Goal: Book appointment/travel/reservation

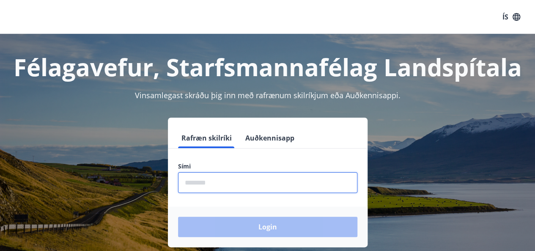
click at [227, 180] on input "phone" at bounding box center [267, 182] width 179 height 21
type input "********"
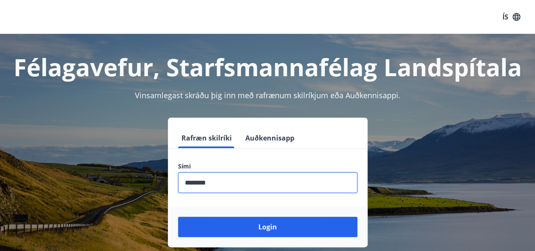
click at [178, 216] on button "Login" at bounding box center [267, 226] width 179 height 20
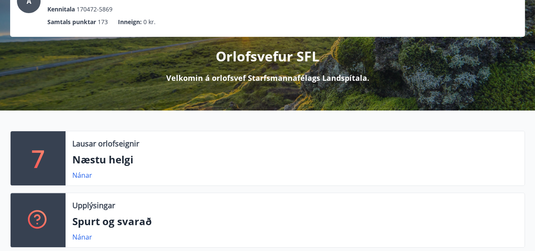
scroll to position [85, 0]
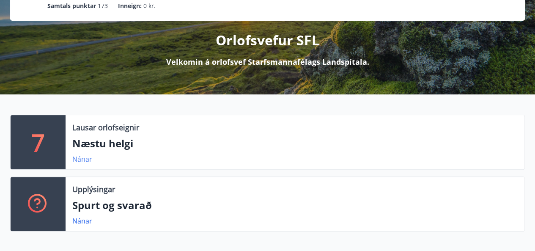
click at [76, 158] on link "Nánar" at bounding box center [82, 158] width 20 height 9
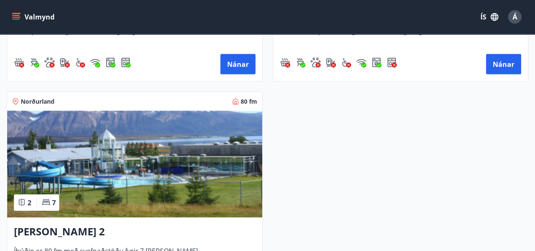
scroll to position [634, 0]
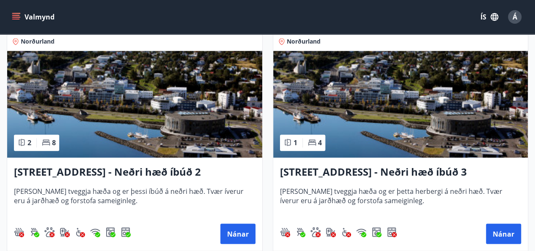
click at [16, 20] on icon "menu" at bounding box center [16, 17] width 8 height 8
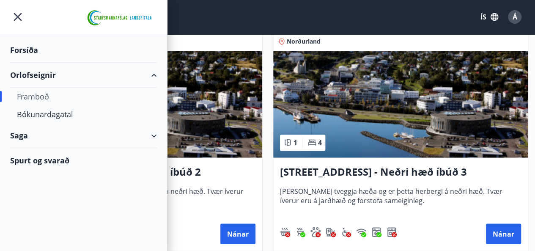
click at [38, 97] on div "Framboð" at bounding box center [83, 96] width 133 height 18
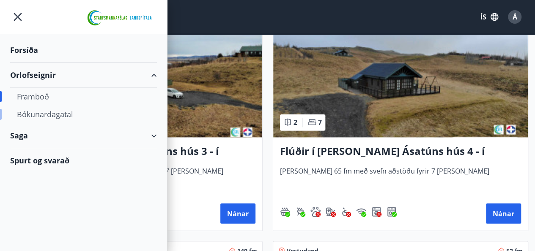
type input "*"
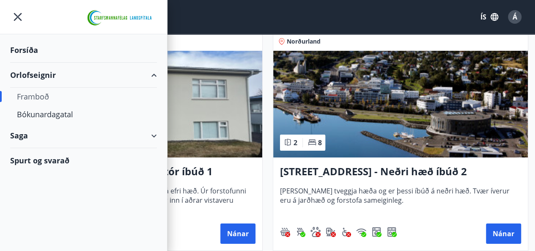
click at [29, 97] on div "Framboð" at bounding box center [83, 96] width 133 height 18
click at [24, 51] on div "Forsíða" at bounding box center [83, 50] width 147 height 25
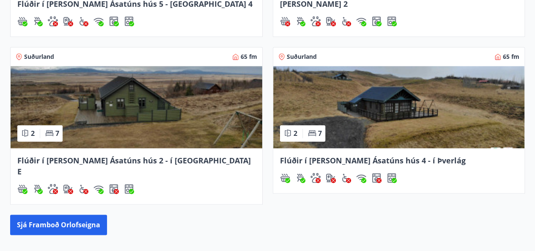
scroll to position [509, 0]
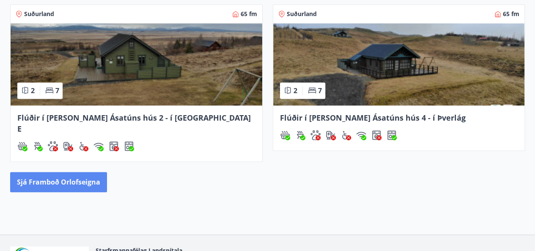
click at [85, 172] on button "Sjá framboð orlofseigna" at bounding box center [58, 182] width 97 height 20
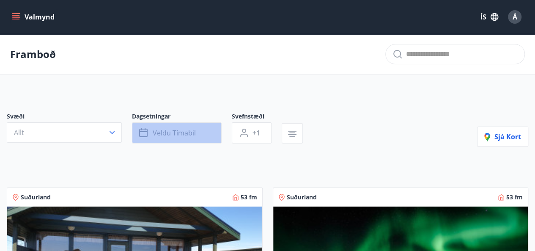
click at [184, 135] on span "Veldu tímabil" at bounding box center [174, 132] width 43 height 9
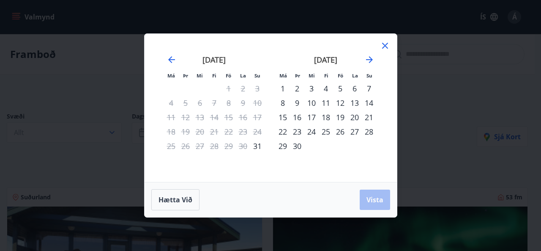
click at [385, 44] on icon at bounding box center [385, 46] width 10 height 10
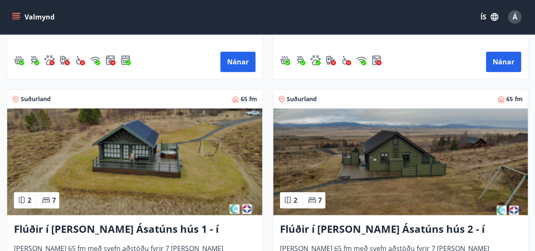
scroll to position [338, 0]
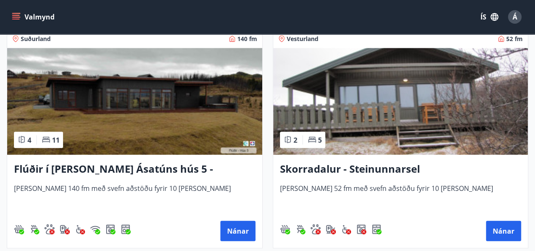
click at [172, 169] on h3 "Flúðir í landi Ásatúns hús 5 - Móadalur 4" at bounding box center [134, 168] width 241 height 15
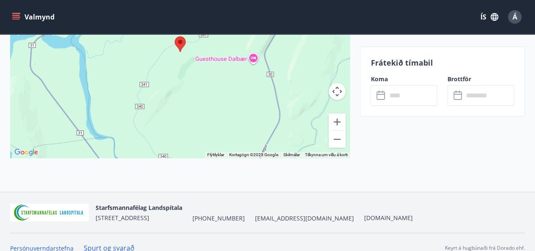
scroll to position [1477, 0]
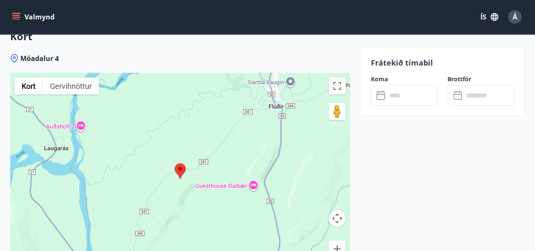
click at [403, 98] on input "text" at bounding box center [411, 95] width 51 height 21
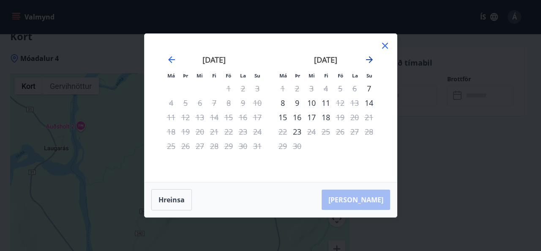
click at [368, 59] on icon "Move forward to switch to the next month." at bounding box center [369, 60] width 10 height 10
click at [371, 61] on icon "Move forward to switch to the next month." at bounding box center [369, 59] width 7 height 7
click at [368, 61] on icon "Move forward to switch to the next month." at bounding box center [369, 60] width 10 height 10
click at [170, 63] on icon "Move backward to switch to the previous month." at bounding box center [172, 60] width 10 height 10
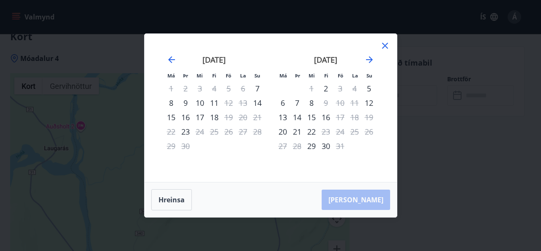
click at [386, 47] on icon at bounding box center [385, 46] width 6 height 6
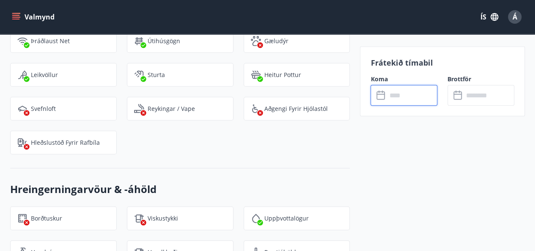
scroll to position [1054, 0]
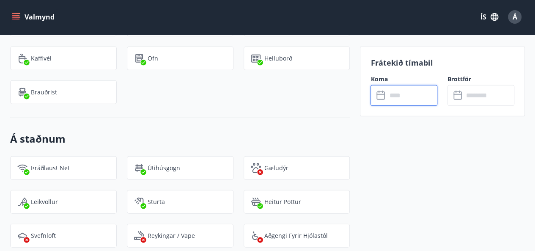
click at [402, 92] on input "text" at bounding box center [411, 95] width 51 height 21
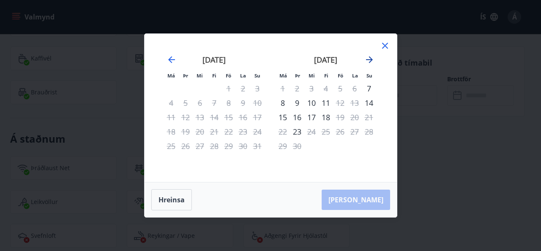
click at [371, 62] on icon "Move forward to switch to the next month." at bounding box center [369, 60] width 10 height 10
click at [371, 60] on icon "Move forward to switch to the next month." at bounding box center [369, 59] width 7 height 7
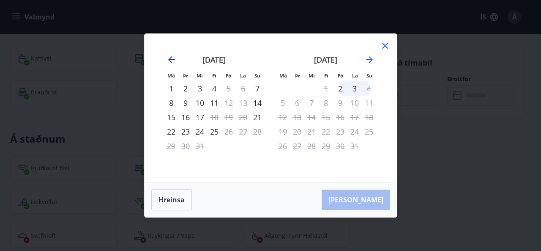
click at [171, 60] on icon "Move backward to switch to the previous month." at bounding box center [171, 59] width 7 height 7
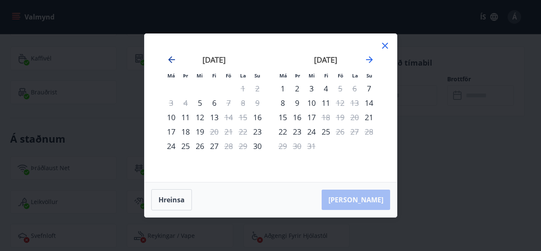
click at [171, 60] on icon "Move backward to switch to the previous month." at bounding box center [171, 59] width 7 height 7
click at [387, 45] on icon at bounding box center [385, 46] width 10 height 10
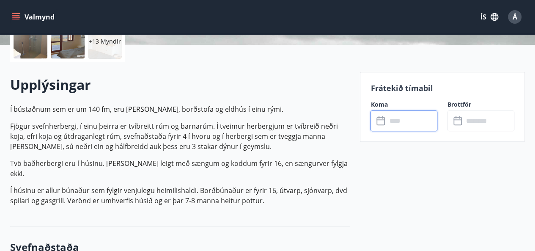
scroll to position [0, 0]
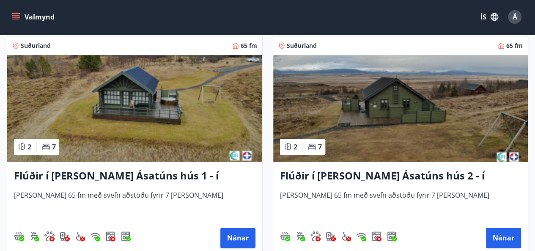
scroll to position [423, 0]
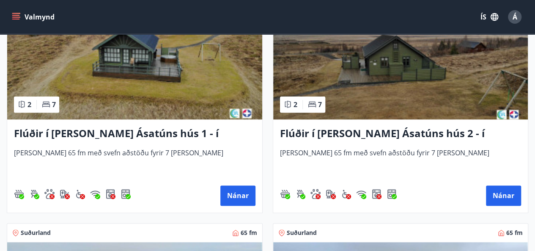
click at [449, 134] on h3 "Flúðir í landi Ásatúns hús 2 - í Stórheiði E" at bounding box center [400, 133] width 241 height 15
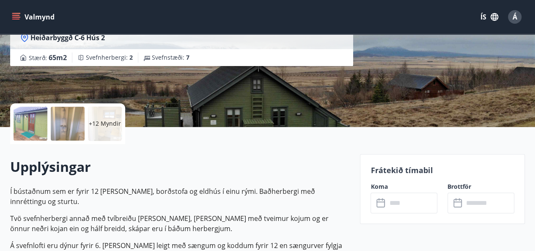
scroll to position [211, 0]
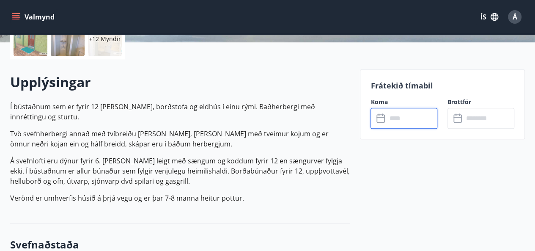
click at [398, 116] on input "text" at bounding box center [411, 118] width 51 height 21
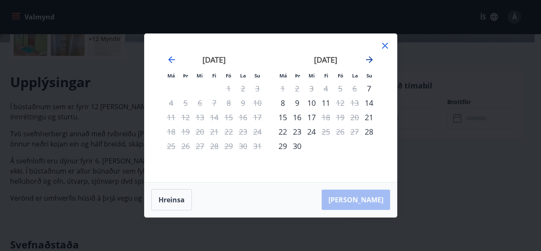
click at [372, 60] on icon "Move forward to switch to the next month." at bounding box center [369, 59] width 7 height 7
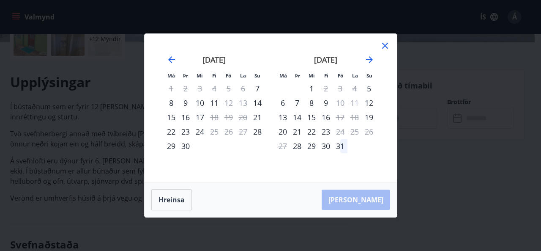
click at [383, 47] on icon at bounding box center [385, 46] width 10 height 10
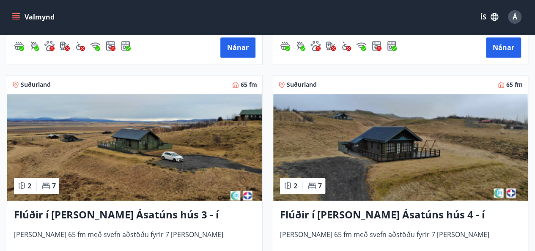
scroll to position [592, 0]
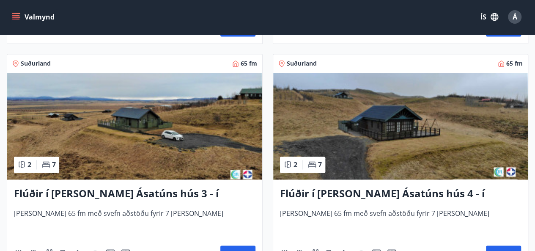
click at [178, 192] on h3 "Flúðir í landi Ásatúns hús 3 - í Móadal" at bounding box center [134, 193] width 241 height 15
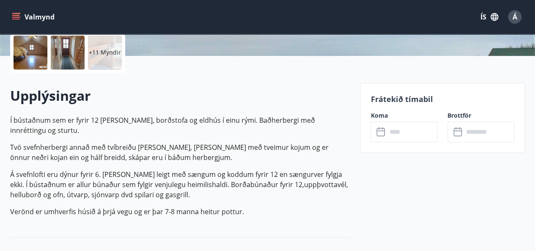
scroll to position [211, 0]
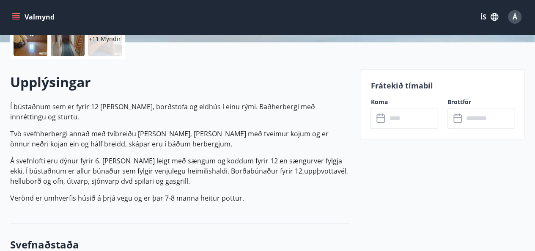
click at [405, 114] on input "text" at bounding box center [411, 118] width 51 height 21
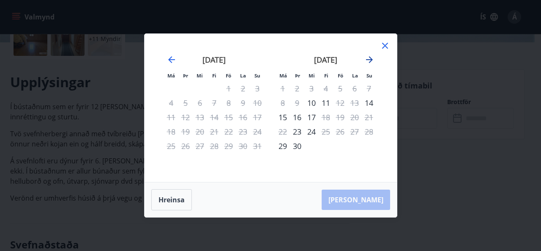
click at [370, 63] on icon "Move forward to switch to the next month." at bounding box center [369, 60] width 10 height 10
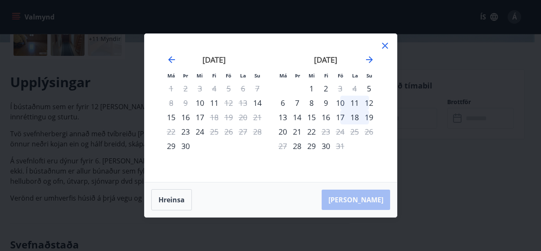
click at [388, 49] on icon at bounding box center [385, 46] width 10 height 10
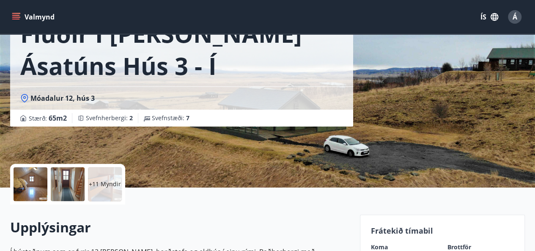
scroll to position [42, 0]
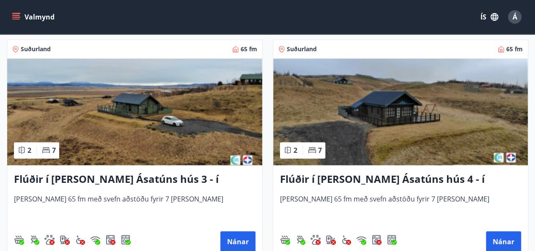
scroll to position [636, 0]
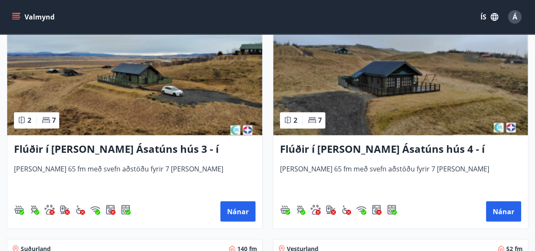
click at [400, 148] on h3 "Flúðir í landi Ásatúns hús 4 - í Þverlág" at bounding box center [400, 149] width 241 height 15
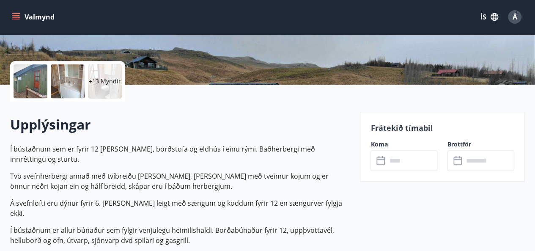
scroll to position [338, 0]
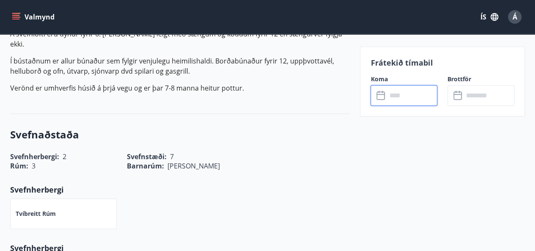
click at [406, 101] on input "text" at bounding box center [411, 95] width 51 height 21
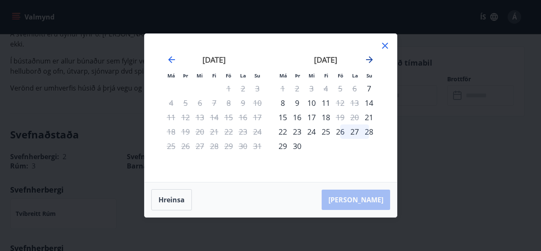
click at [369, 57] on icon "Move forward to switch to the next month." at bounding box center [369, 59] width 7 height 7
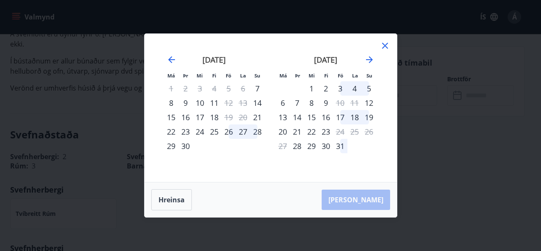
click at [385, 46] on icon at bounding box center [385, 46] width 6 height 6
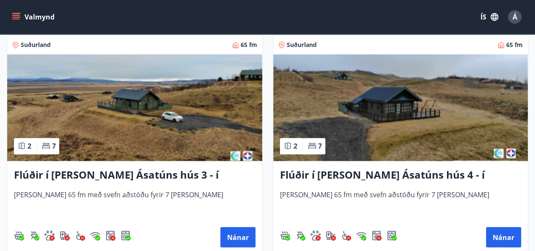
scroll to position [592, 0]
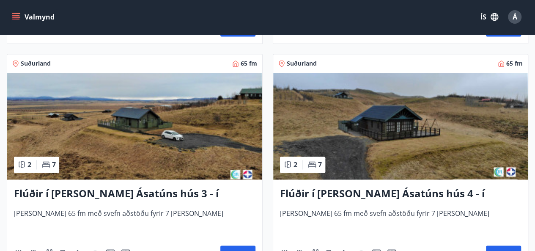
click at [437, 193] on h3 "Flúðir í landi Ásatúns hús 4 - í Þverlág" at bounding box center [400, 193] width 241 height 15
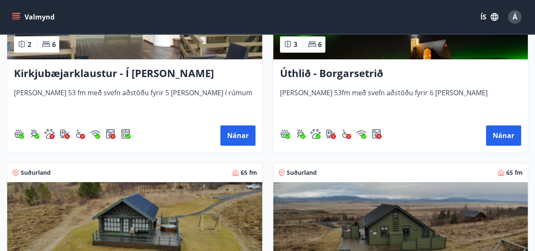
scroll to position [380, 0]
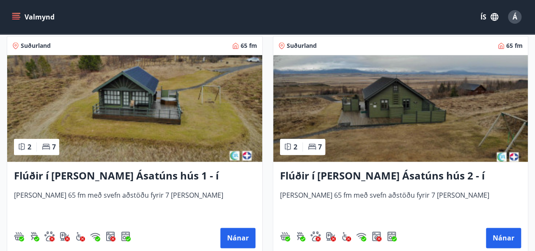
click at [200, 176] on h3 "Flúðir í landi Ásatúns hús 1 - í Skálaheiði C" at bounding box center [134, 175] width 241 height 15
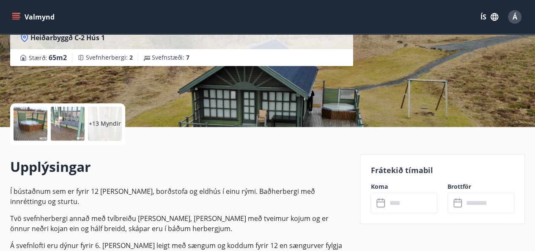
scroll to position [211, 0]
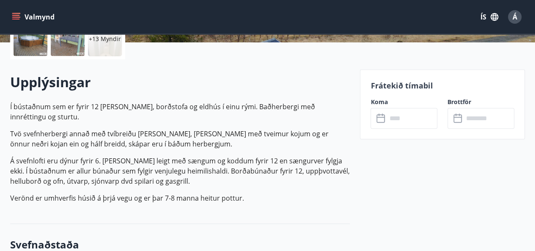
click at [396, 111] on input "text" at bounding box center [411, 118] width 51 height 21
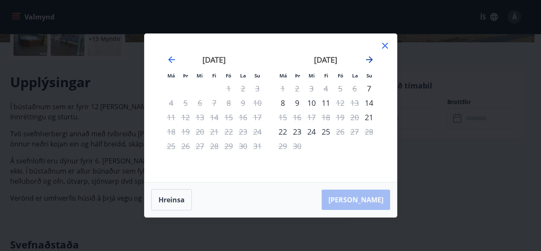
drag, startPoint x: 374, startPoint y: 61, endPoint x: 370, endPoint y: 116, distance: 55.1
click at [374, 60] on icon "Move forward to switch to the next month." at bounding box center [369, 60] width 10 height 10
click at [385, 49] on icon at bounding box center [385, 46] width 10 height 10
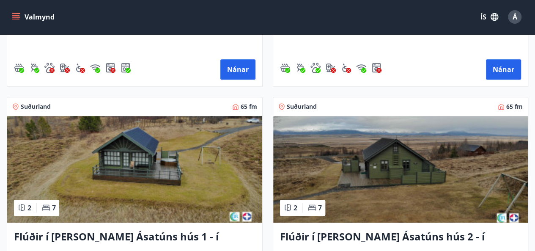
scroll to position [380, 0]
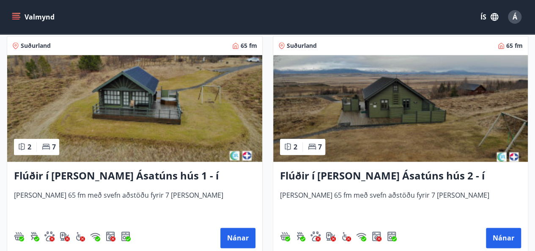
click at [434, 173] on h3 "Flúðir í landi Ásatúns hús 2 - í Stórheiði E" at bounding box center [400, 175] width 241 height 15
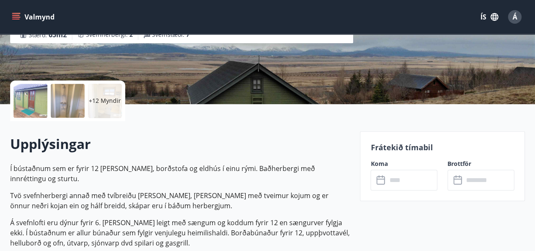
scroll to position [169, 0]
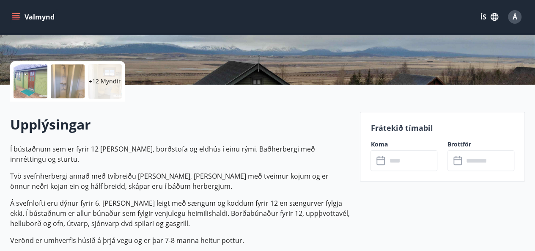
click at [392, 162] on input "text" at bounding box center [411, 160] width 51 height 21
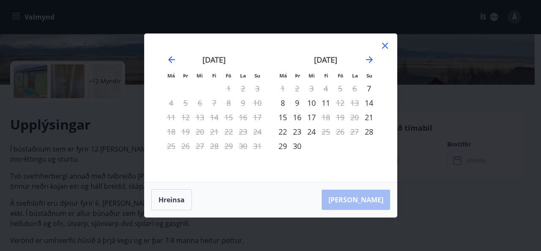
click at [369, 68] on div "september 2025" at bounding box center [326, 62] width 101 height 37
click at [371, 63] on icon "Move forward to switch to the next month." at bounding box center [369, 60] width 10 height 10
drag, startPoint x: 385, startPoint y: 48, endPoint x: 403, endPoint y: 203, distance: 156.7
click at [385, 48] on icon at bounding box center [385, 46] width 10 height 10
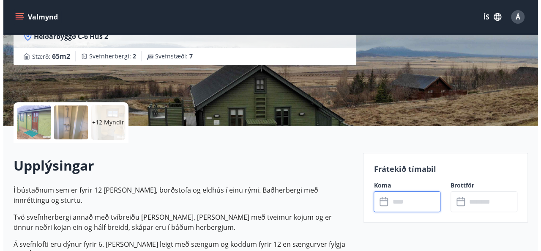
scroll to position [127, 0]
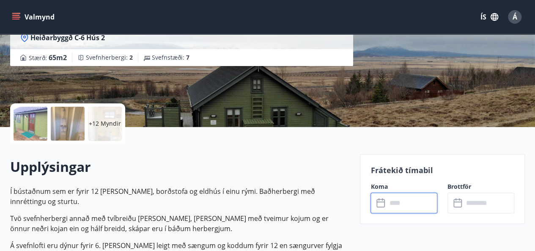
click at [96, 115] on div "+12 Myndir" at bounding box center [105, 124] width 34 height 34
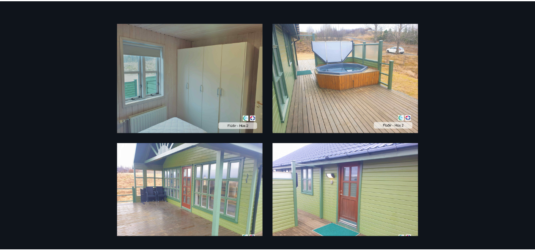
scroll to position [0, 0]
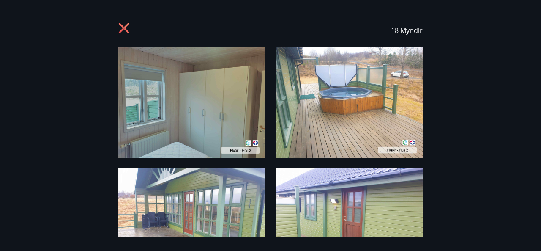
click at [119, 29] on icon at bounding box center [125, 29] width 14 height 14
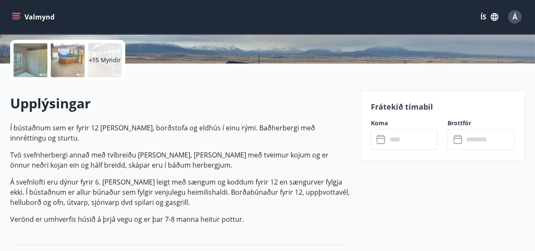
scroll to position [211, 0]
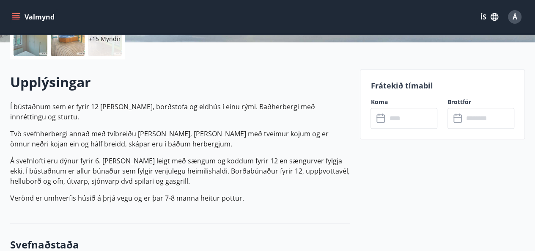
click at [391, 121] on input "text" at bounding box center [411, 118] width 51 height 21
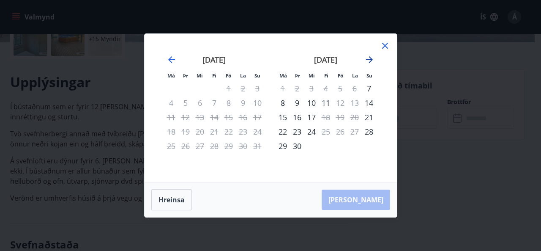
click at [370, 55] on icon "Move forward to switch to the next month." at bounding box center [369, 60] width 10 height 10
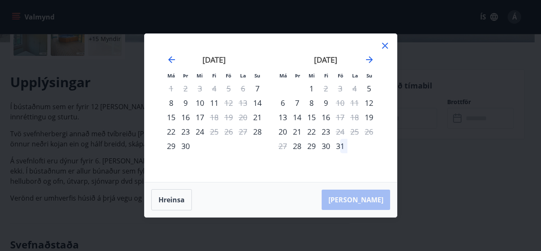
drag, startPoint x: 387, startPoint y: 48, endPoint x: 393, endPoint y: 150, distance: 101.6
click at [387, 48] on icon at bounding box center [385, 46] width 6 height 6
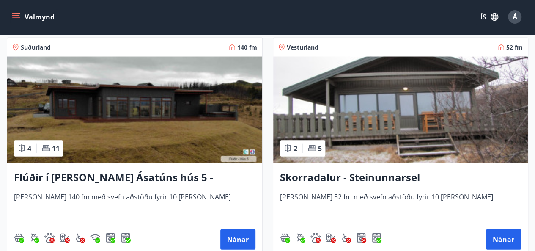
scroll to position [850, 0]
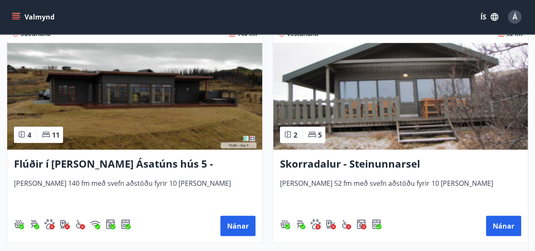
click at [182, 161] on h3 "Flúðir í landi Ásatúns hús 5 - Móadalur 4" at bounding box center [134, 163] width 241 height 15
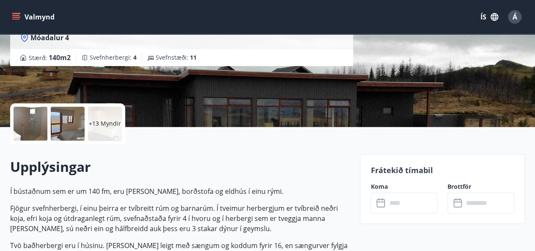
scroll to position [169, 0]
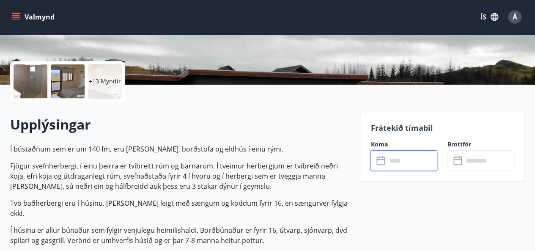
click at [413, 163] on input "text" at bounding box center [411, 160] width 51 height 21
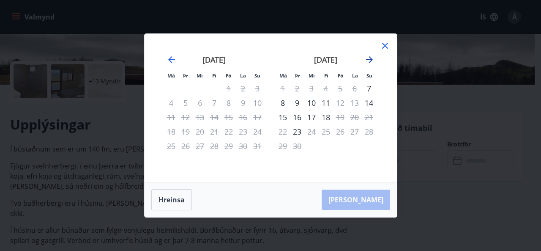
click at [370, 58] on icon "Move forward to switch to the next month." at bounding box center [369, 59] width 7 height 7
click at [167, 59] on icon "Move backward to switch to the previous month." at bounding box center [172, 60] width 10 height 10
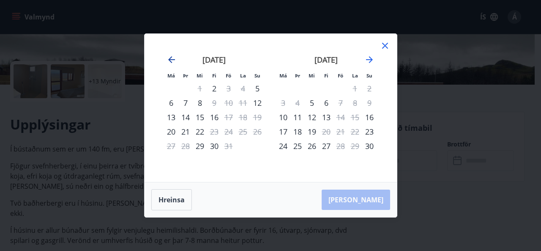
click at [167, 59] on icon "Move backward to switch to the previous month." at bounding box center [172, 60] width 10 height 10
click at [369, 64] on icon "Move forward to switch to the next month." at bounding box center [369, 60] width 10 height 10
click at [372, 57] on icon "Move forward to switch to the next month." at bounding box center [369, 60] width 10 height 10
click at [337, 160] on div "desember 2025 1 2 3 4 5 6 7 8 9 10 11 12 13 14 15 16 17 18 19 20 21 22 23 24 25…" at bounding box center [326, 113] width 112 height 139
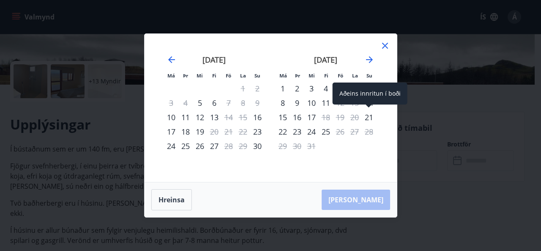
click at [369, 106] on span at bounding box center [369, 106] width 6 height 4
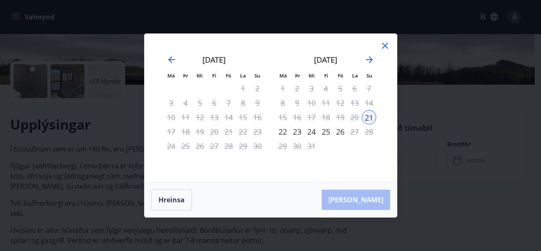
click at [282, 129] on div "22" at bounding box center [283, 131] width 14 height 14
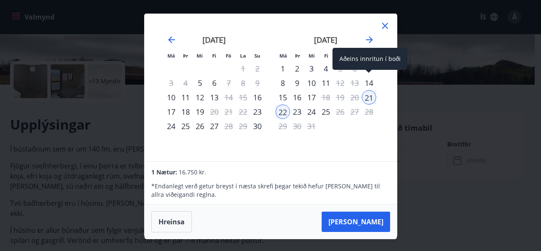
click at [368, 82] on div "14" at bounding box center [369, 83] width 14 height 14
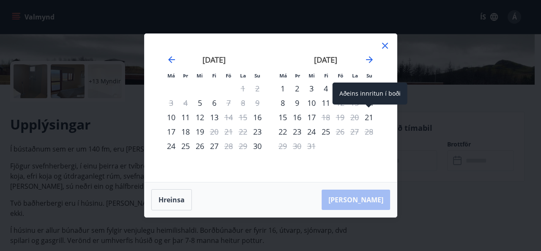
click at [370, 101] on div "Aðeins innritun í boði" at bounding box center [370, 93] width 75 height 22
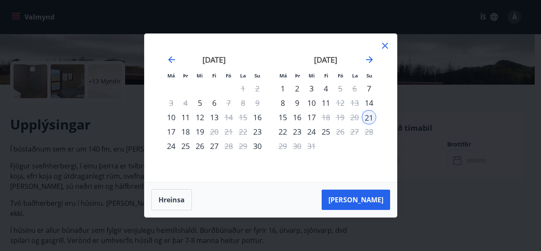
click at [378, 115] on div "desember 2025 1 2 3 4 5 6 7 8 9 10 11 12 13 14 15 16 17 18 19 20 21 22 23 24 25…" at bounding box center [326, 113] width 112 height 139
click at [282, 116] on div "15" at bounding box center [283, 117] width 14 height 14
click at [314, 119] on div "17" at bounding box center [311, 117] width 14 height 14
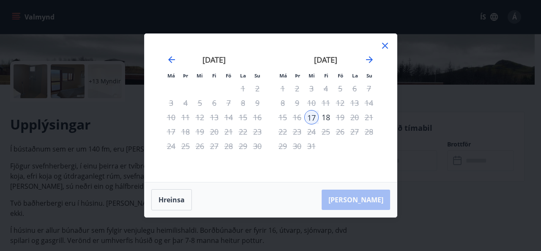
click at [282, 116] on div "15" at bounding box center [283, 117] width 14 height 14
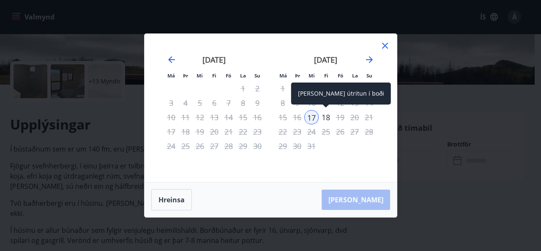
click at [325, 117] on div "18" at bounding box center [326, 117] width 14 height 14
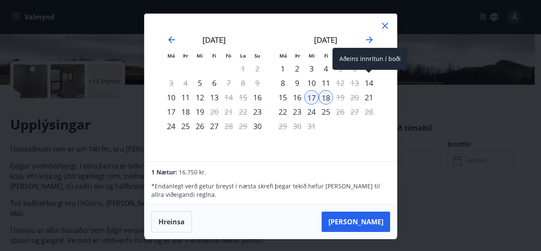
click at [369, 76] on div "14" at bounding box center [369, 83] width 14 height 14
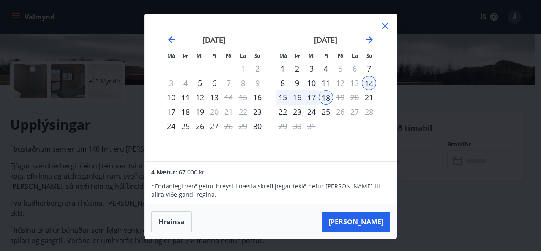
click at [302, 97] on div "16" at bounding box center [297, 97] width 14 height 14
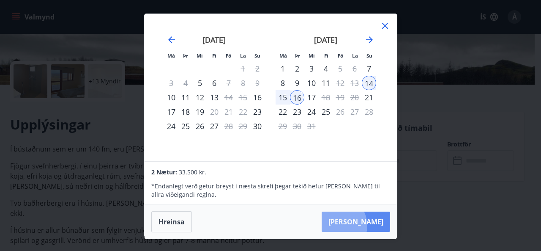
click at [362, 225] on button "Taka Frá" at bounding box center [356, 221] width 68 height 20
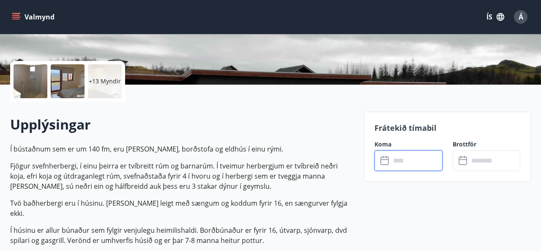
type input "******"
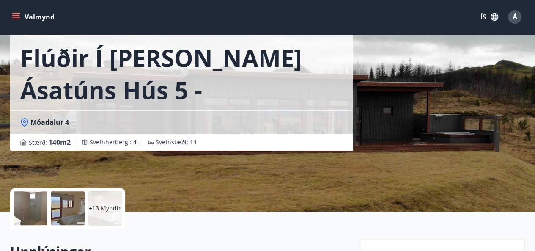
scroll to position [0, 0]
